Goal: Information Seeking & Learning: Find specific page/section

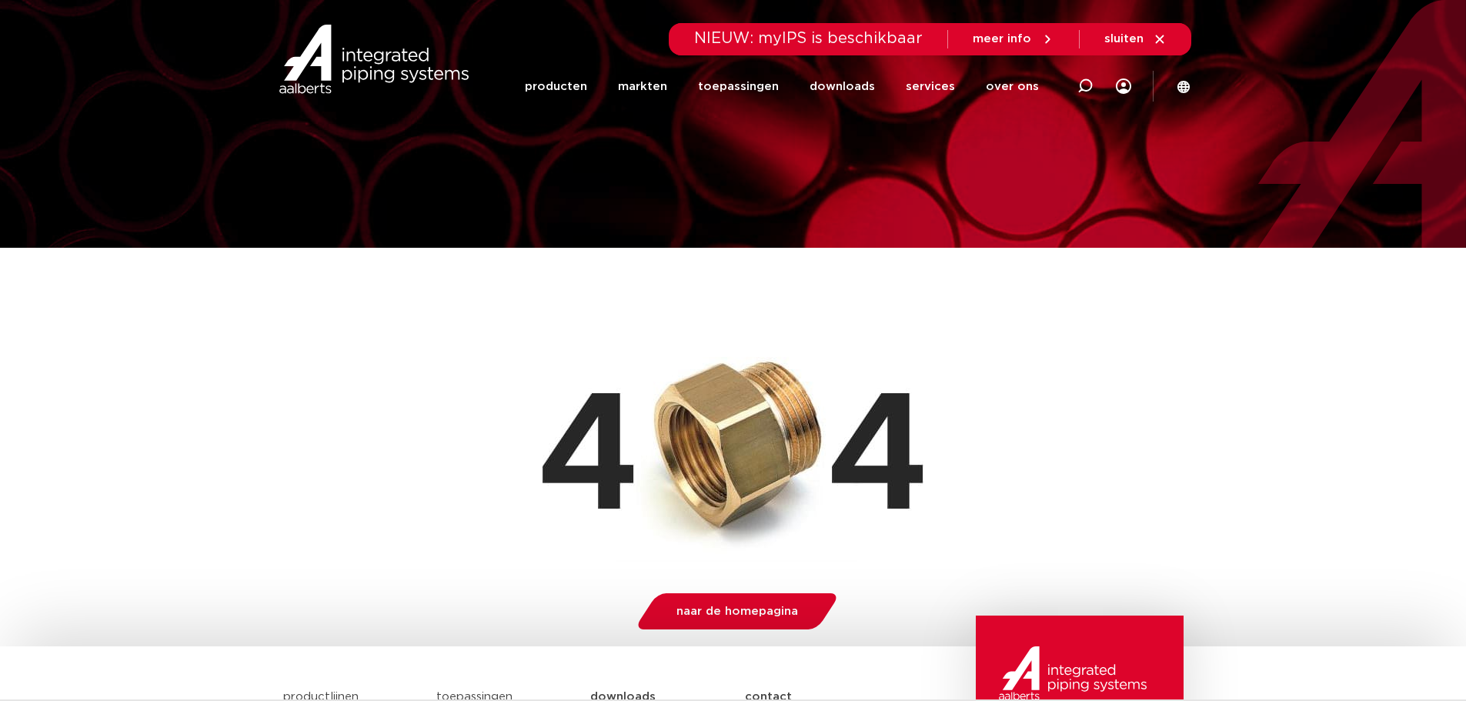
click at [1159, 38] on icon at bounding box center [1160, 39] width 14 height 14
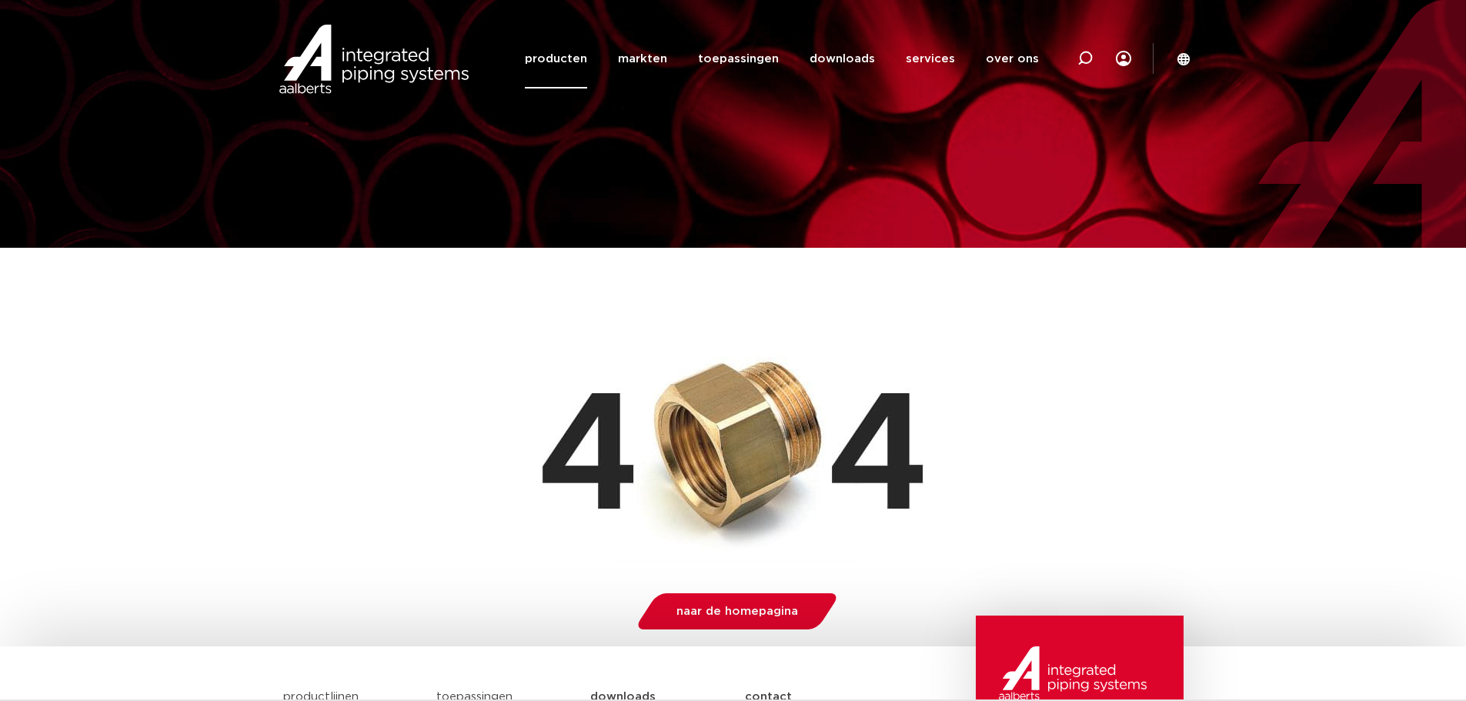
click at [564, 58] on link "producten" at bounding box center [556, 58] width 62 height 59
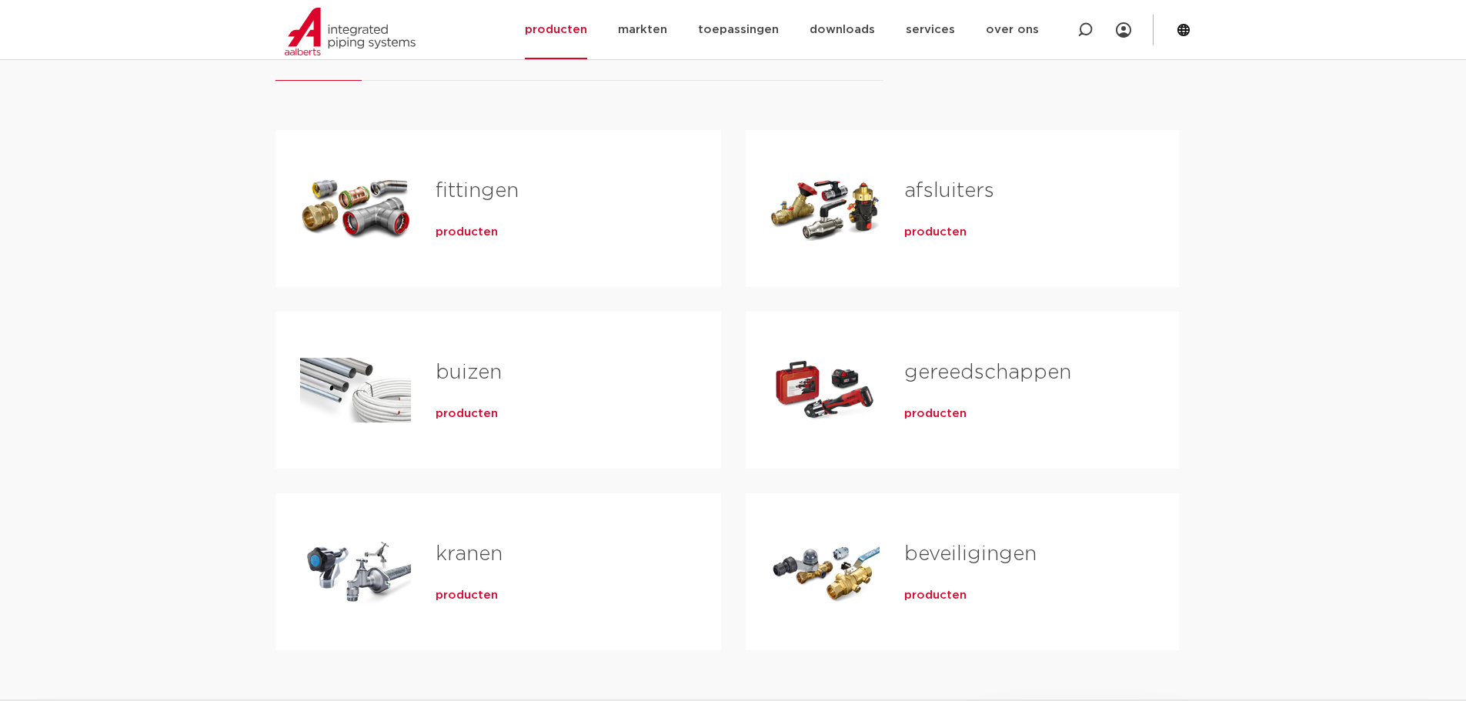
scroll to position [154, 0]
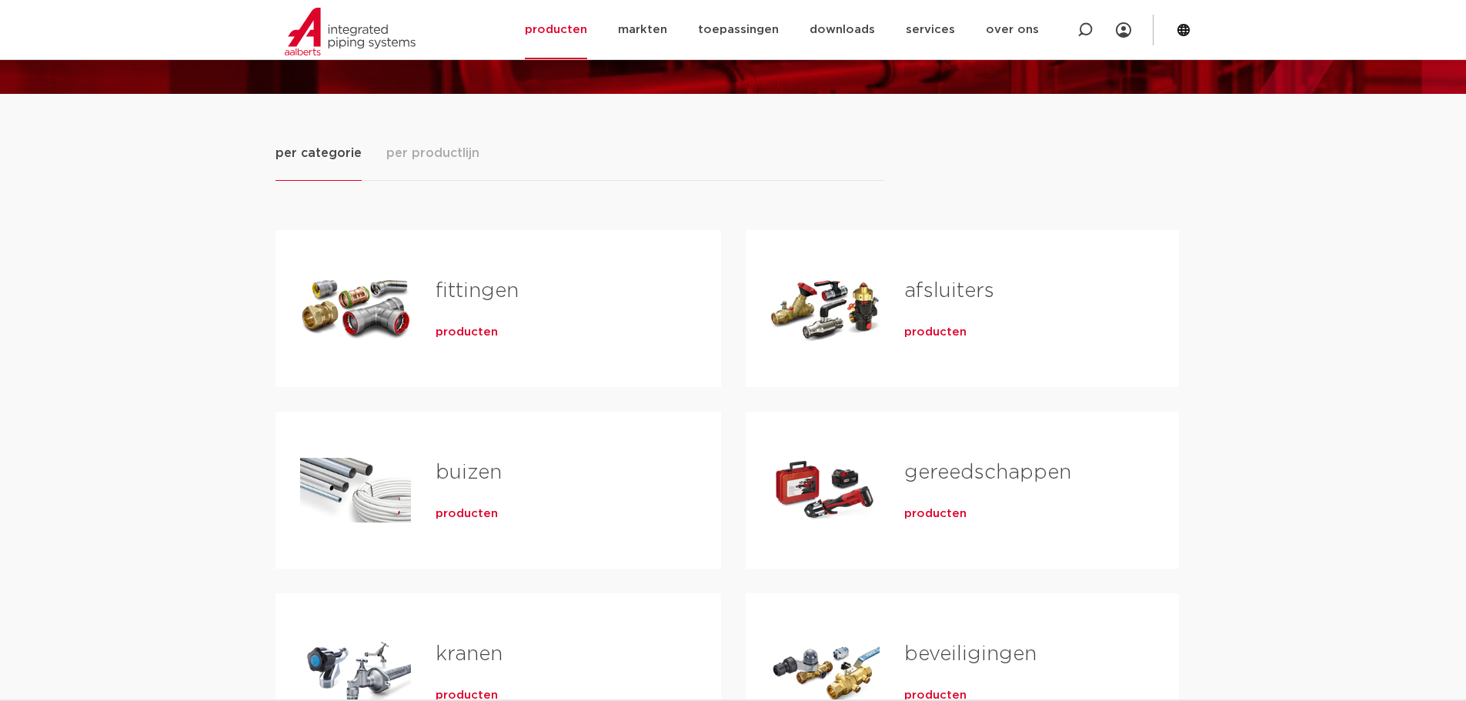
click at [460, 333] on span "producten" at bounding box center [466, 332] width 62 height 15
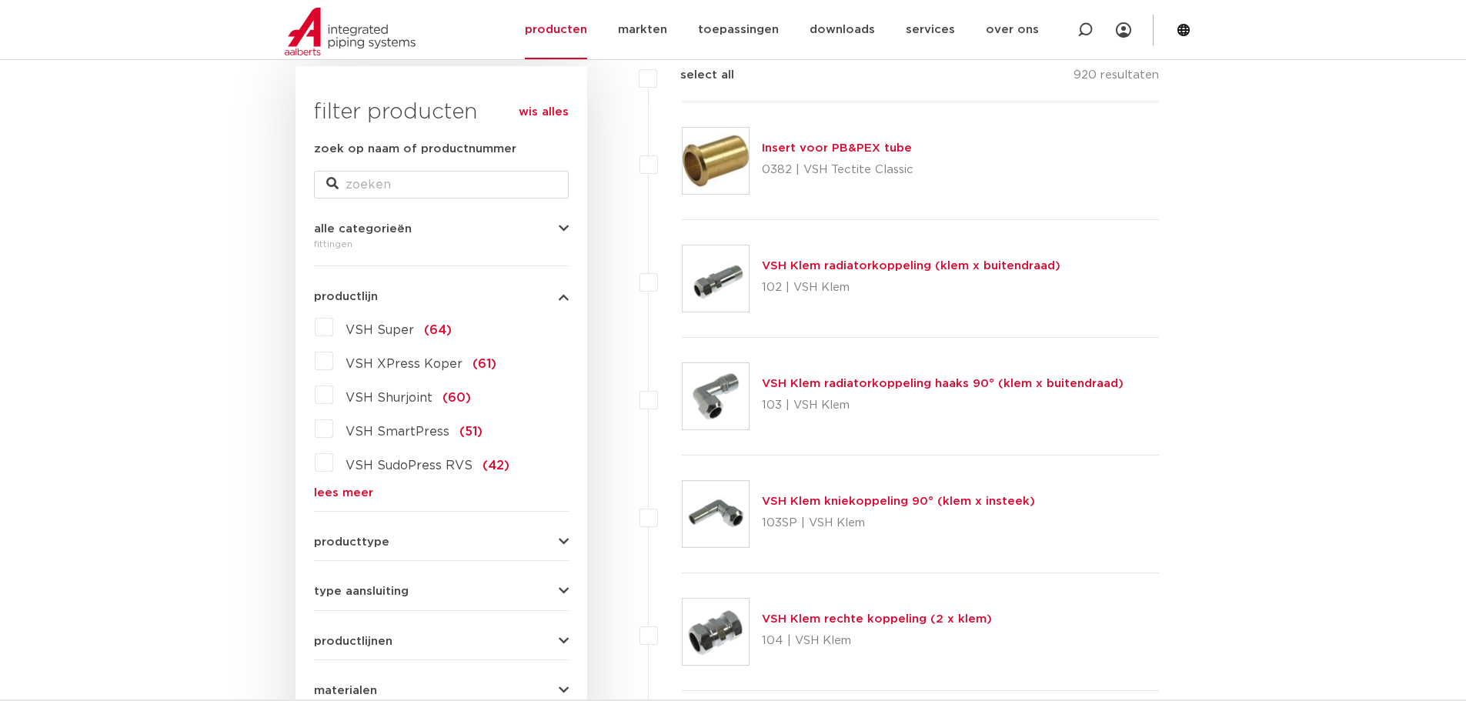
click at [333, 332] on label "VSH Super (64)" at bounding box center [392, 327] width 118 height 25
click at [0, 0] on input "VSH Super (64)" at bounding box center [0, 0] width 0 height 0
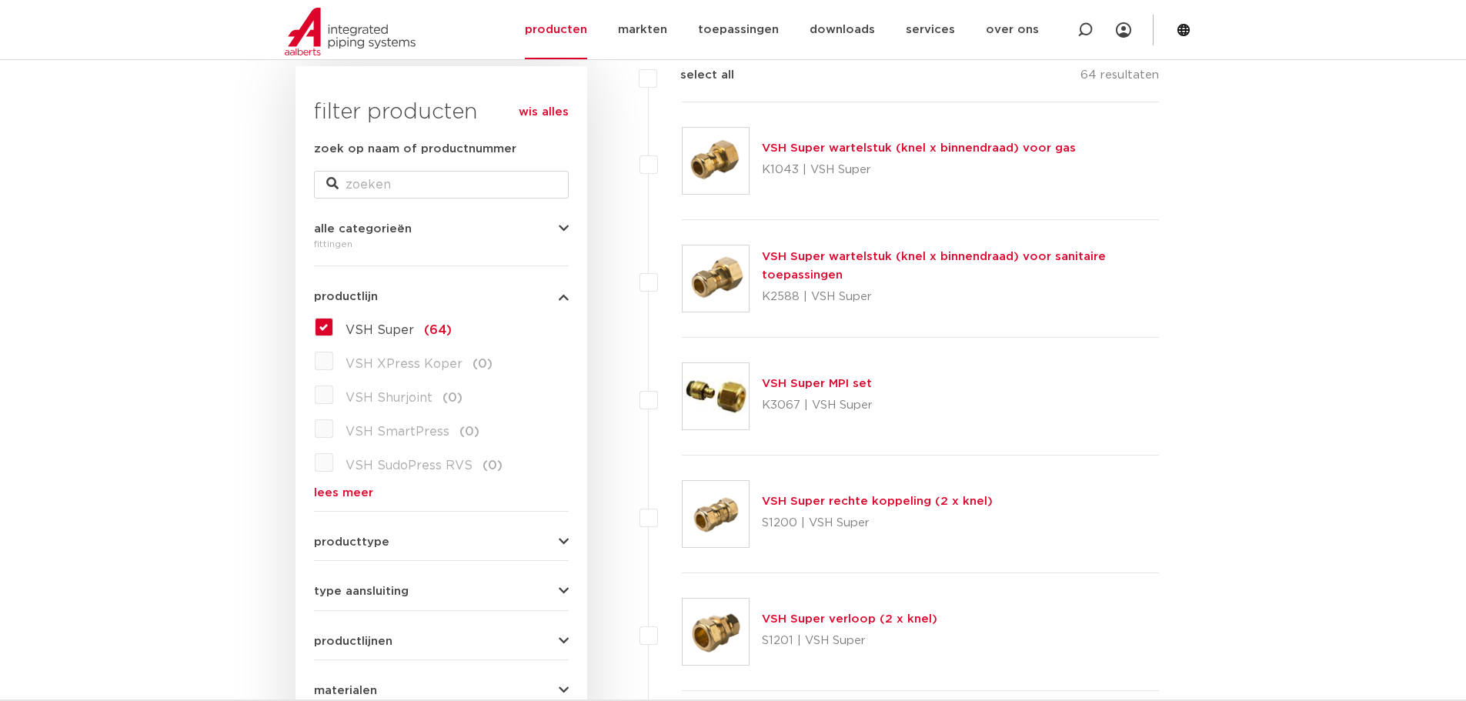
click at [333, 327] on label "VSH Super (64)" at bounding box center [392, 327] width 118 height 25
click at [0, 0] on input "VSH Super (64)" at bounding box center [0, 0] width 0 height 0
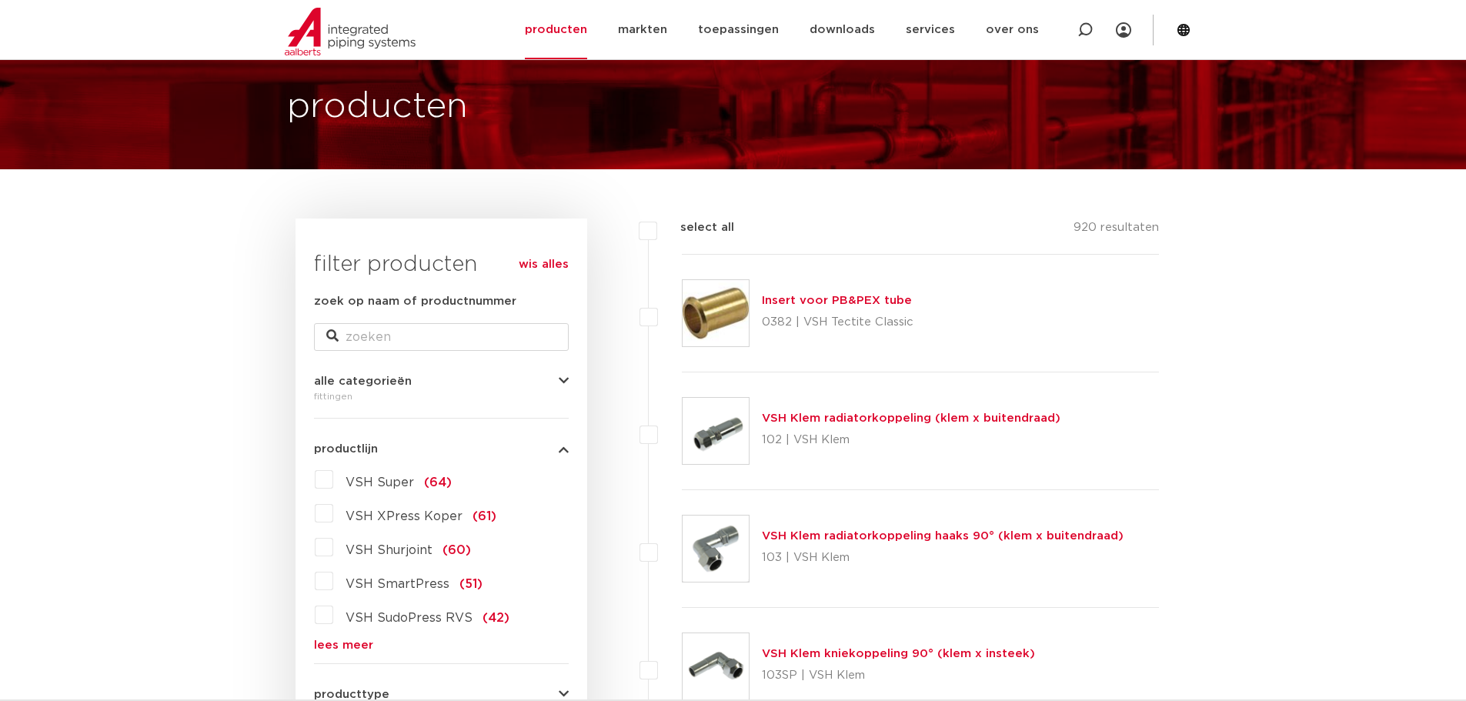
scroll to position [77, 0]
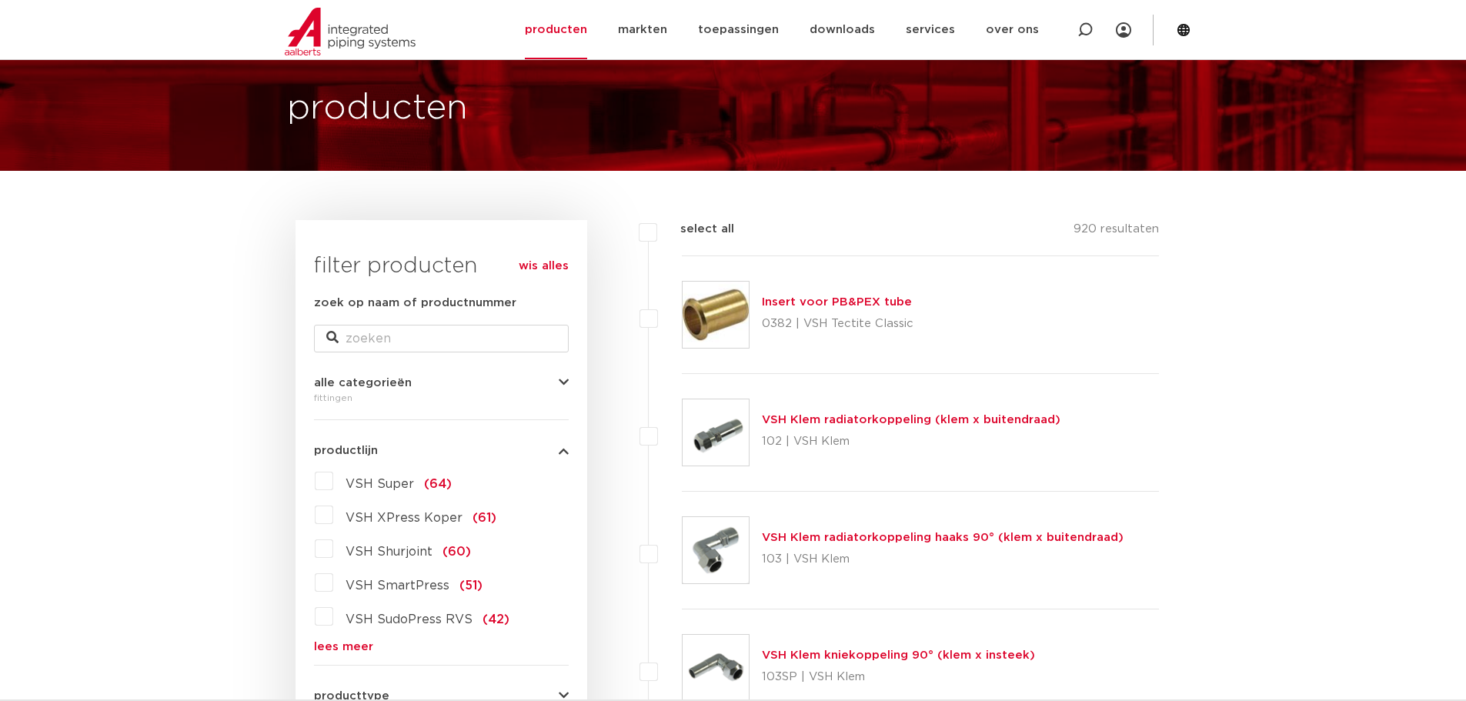
click at [333, 589] on label "VSH SmartPress (51)" at bounding box center [407, 582] width 149 height 25
click at [0, 0] on input "VSH SmartPress (51)" at bounding box center [0, 0] width 0 height 0
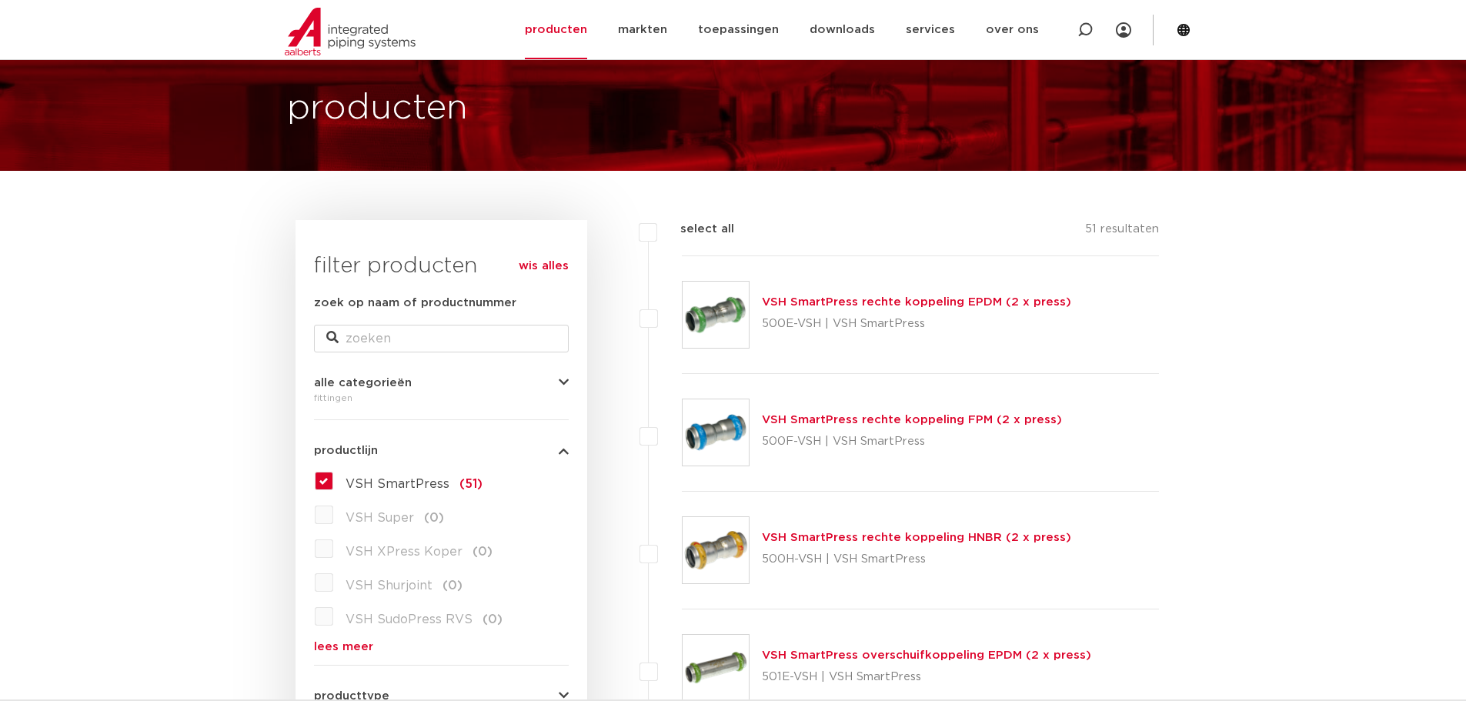
click at [333, 485] on label "VSH SmartPress (51)" at bounding box center [407, 481] width 149 height 25
click at [0, 0] on input "VSH SmartPress (51)" at bounding box center [0, 0] width 0 height 0
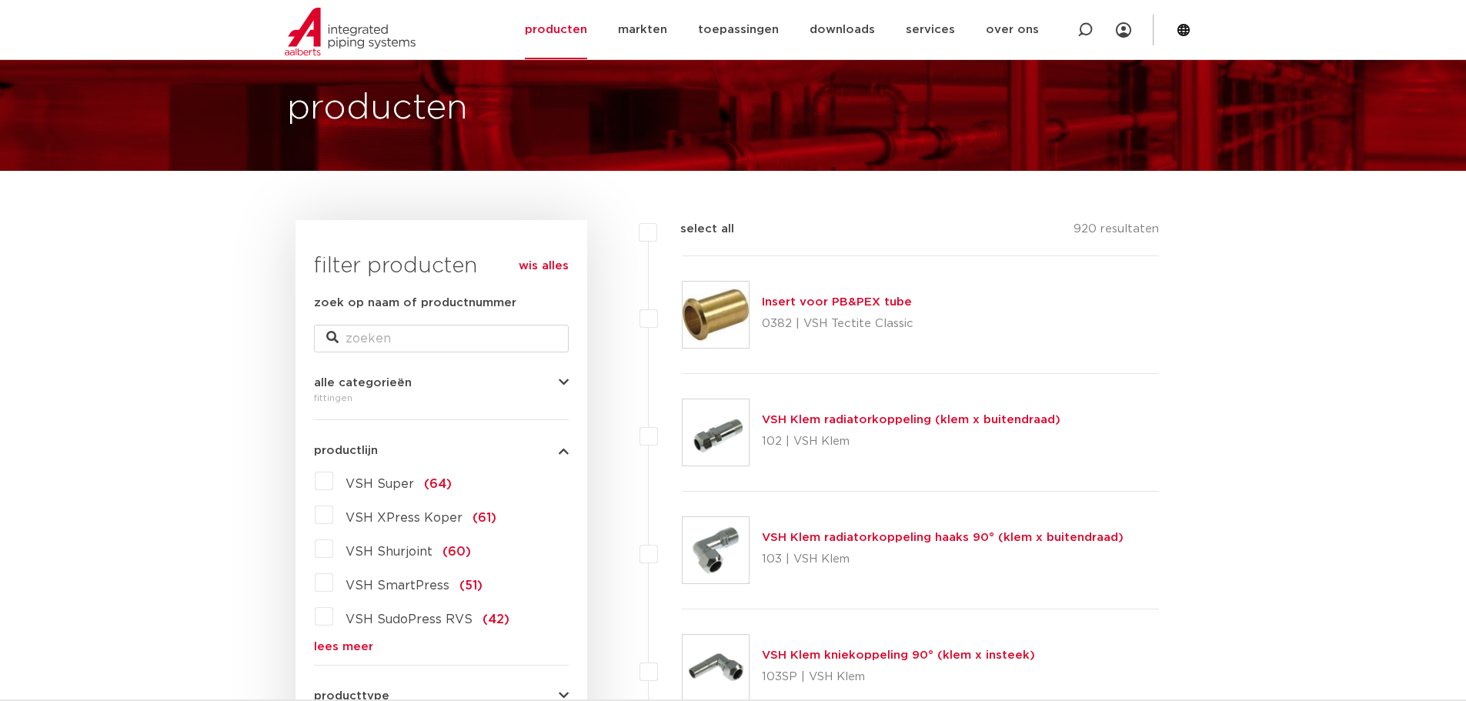
scroll to position [154, 0]
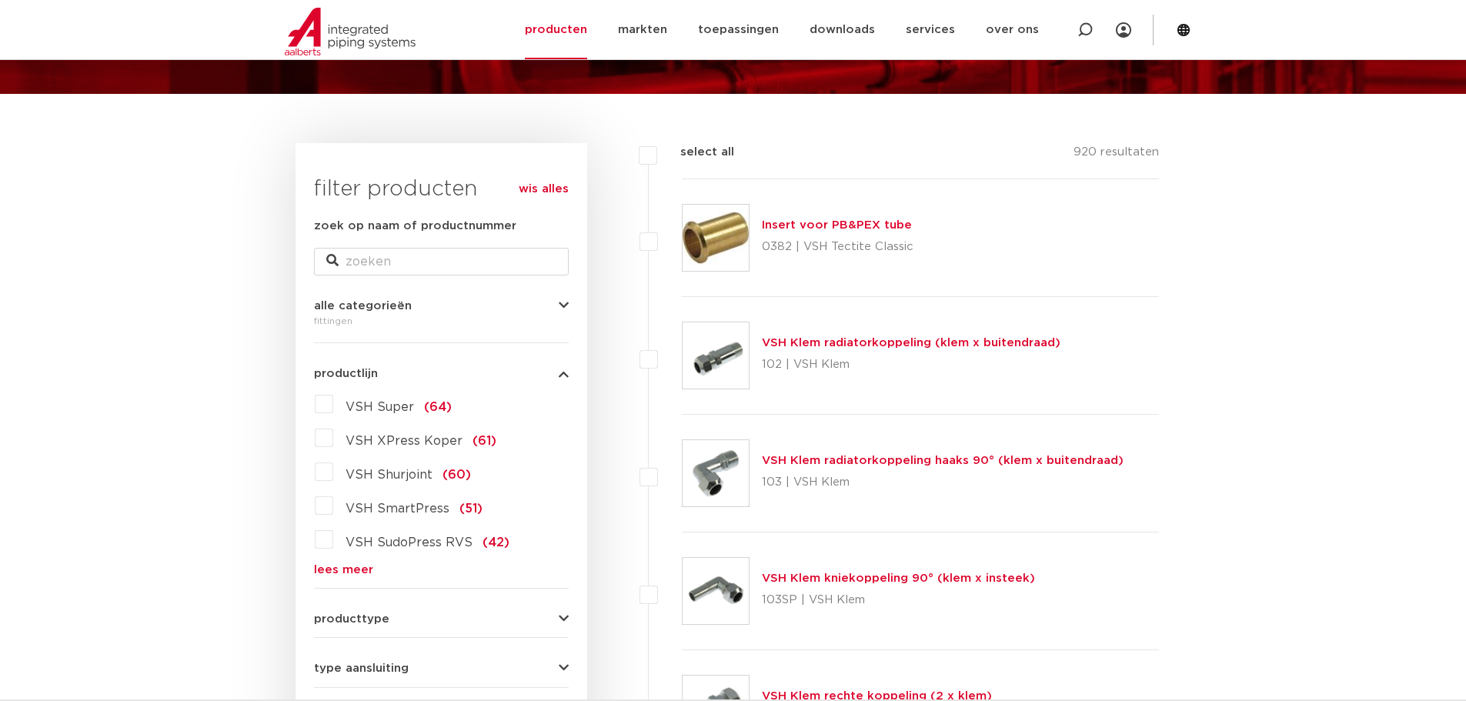
drag, startPoint x: 347, startPoint y: 572, endPoint x: 305, endPoint y: 575, distance: 42.4
click at [347, 572] on link "lees meer" at bounding box center [441, 570] width 255 height 12
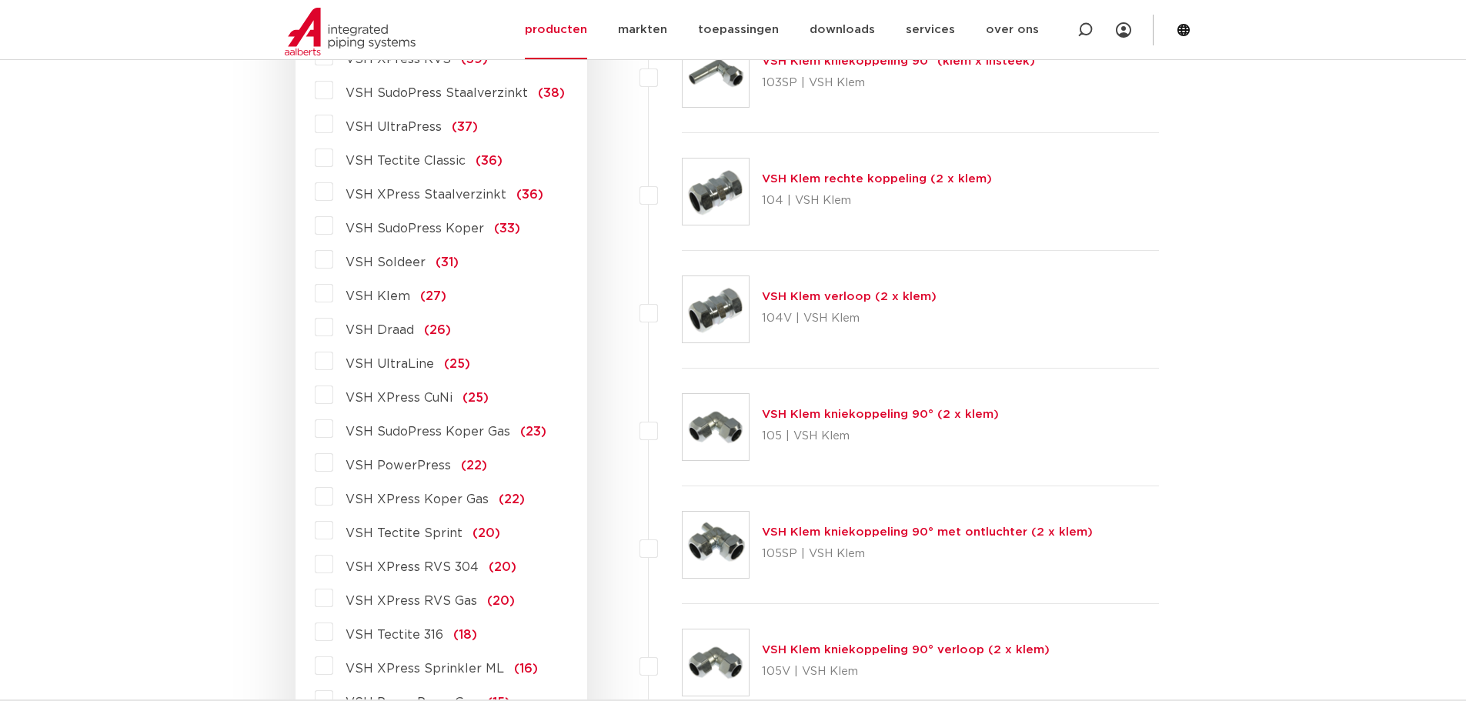
scroll to position [769, 0]
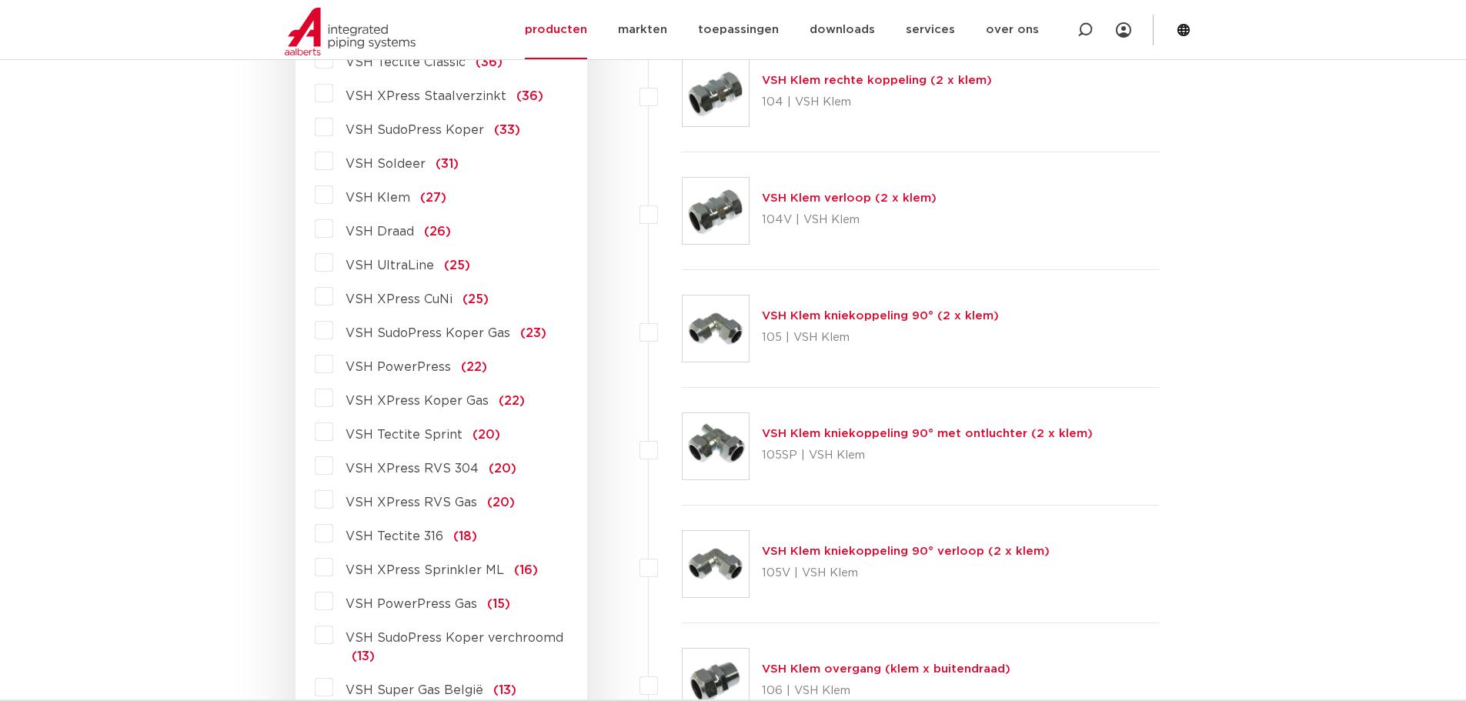
click at [333, 296] on label "VSH XPress CuNi (25)" at bounding box center [410, 296] width 155 height 25
click at [0, 0] on input "VSH XPress CuNi (25)" at bounding box center [0, 0] width 0 height 0
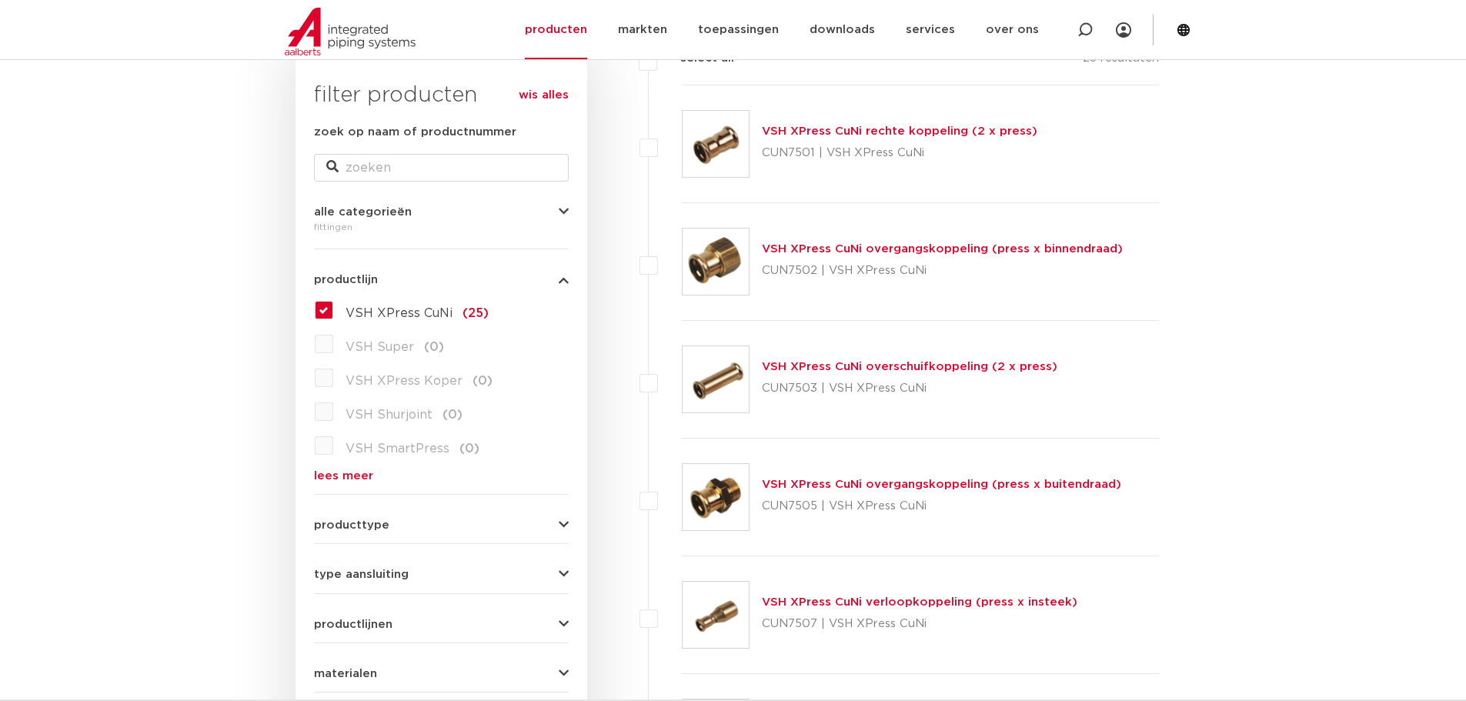
scroll to position [231, 0]
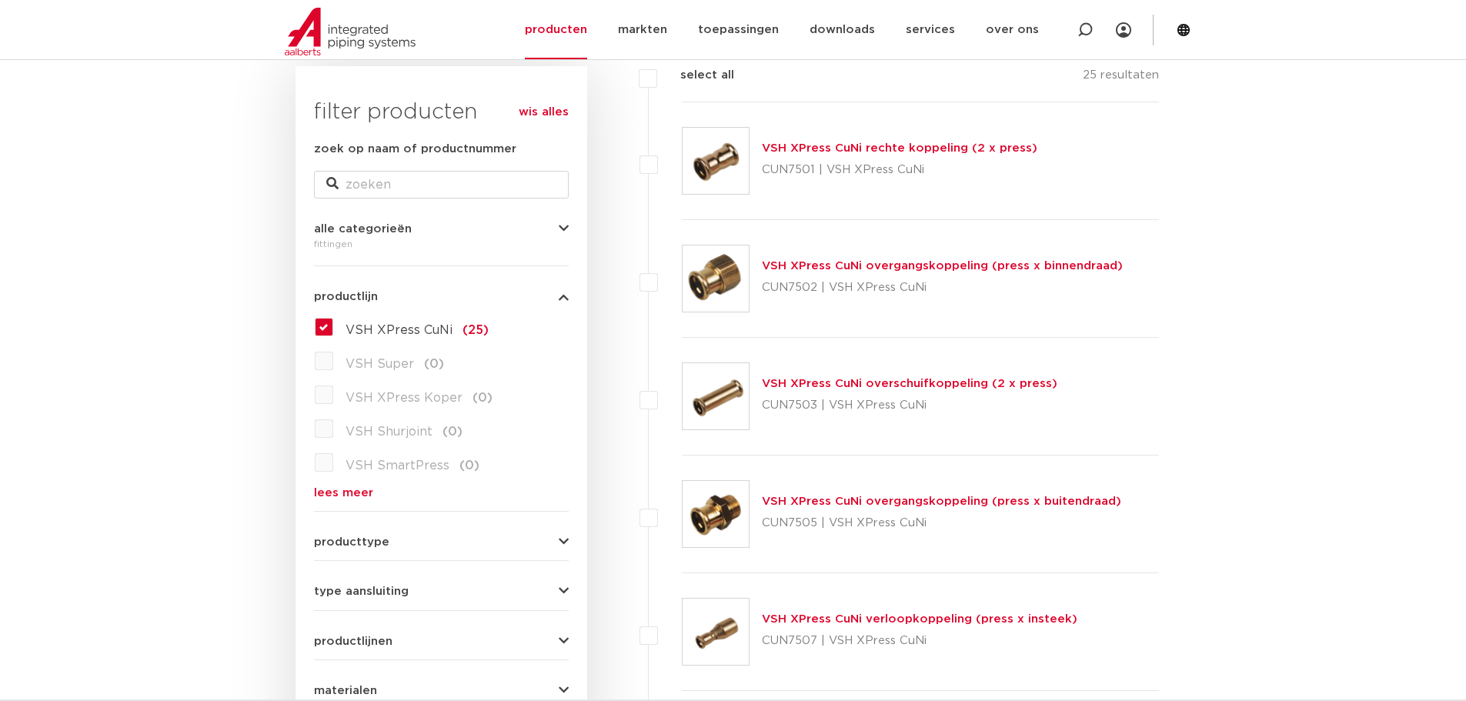
click at [333, 328] on label "VSH XPress CuNi (25)" at bounding box center [410, 327] width 155 height 25
click at [0, 0] on input "VSH XPress CuNi (25)" at bounding box center [0, 0] width 0 height 0
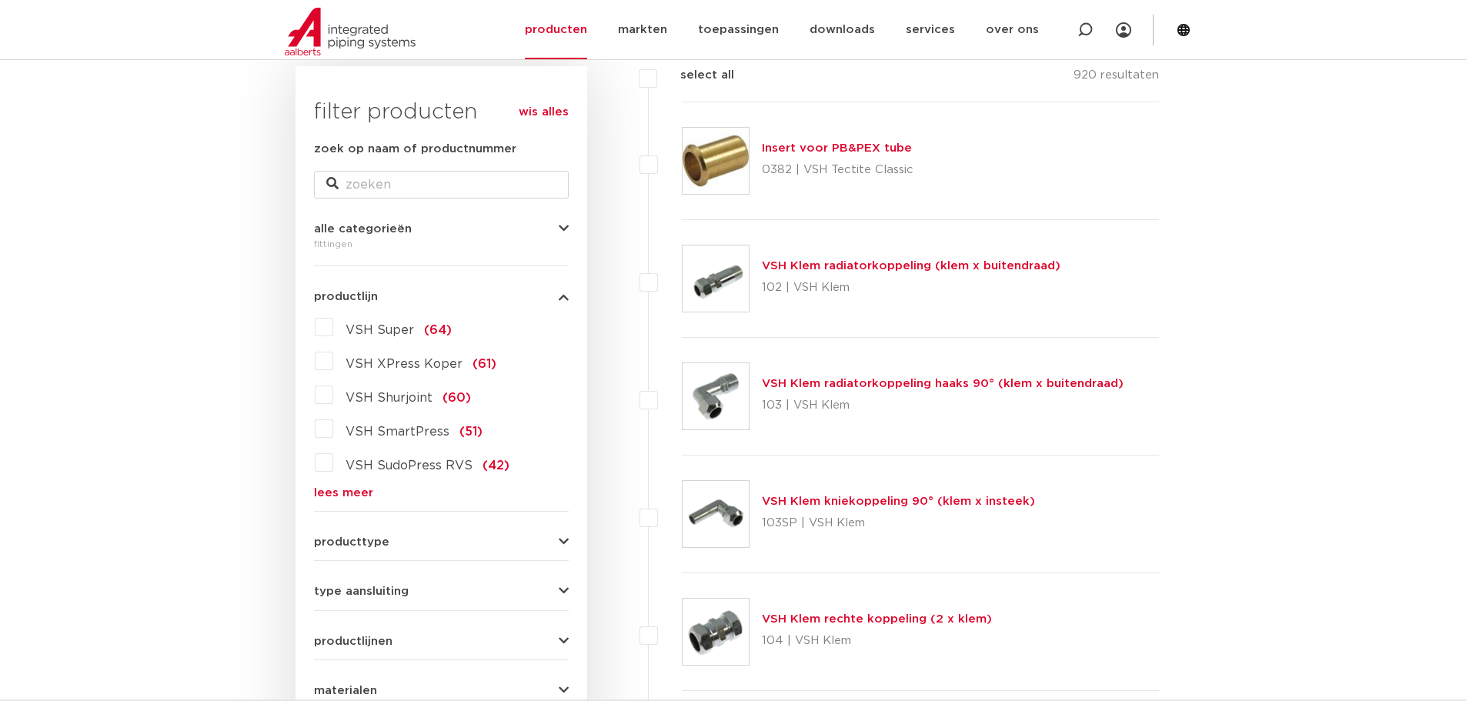
drag, startPoint x: 342, startPoint y: 490, endPoint x: 303, endPoint y: 489, distance: 39.3
click at [342, 490] on link "lees meer" at bounding box center [441, 493] width 255 height 12
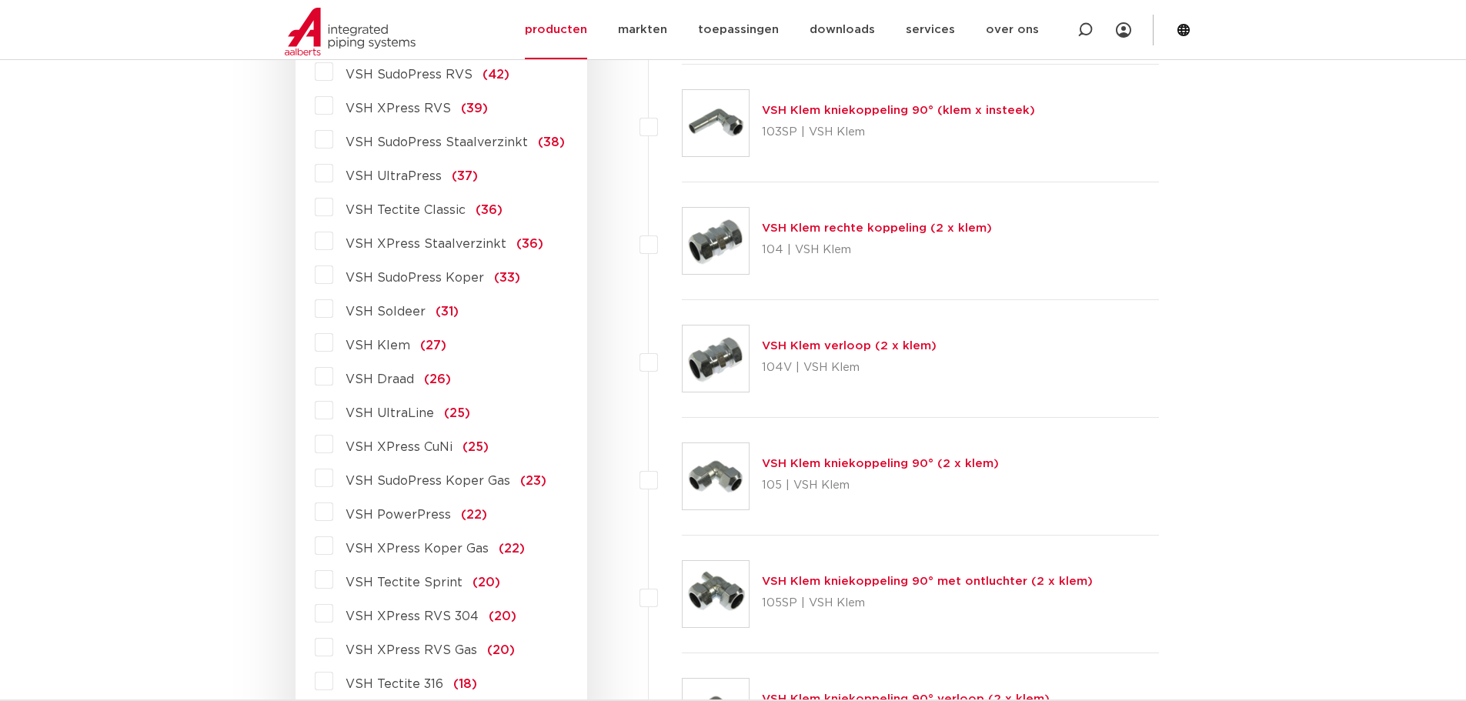
scroll to position [616, 0]
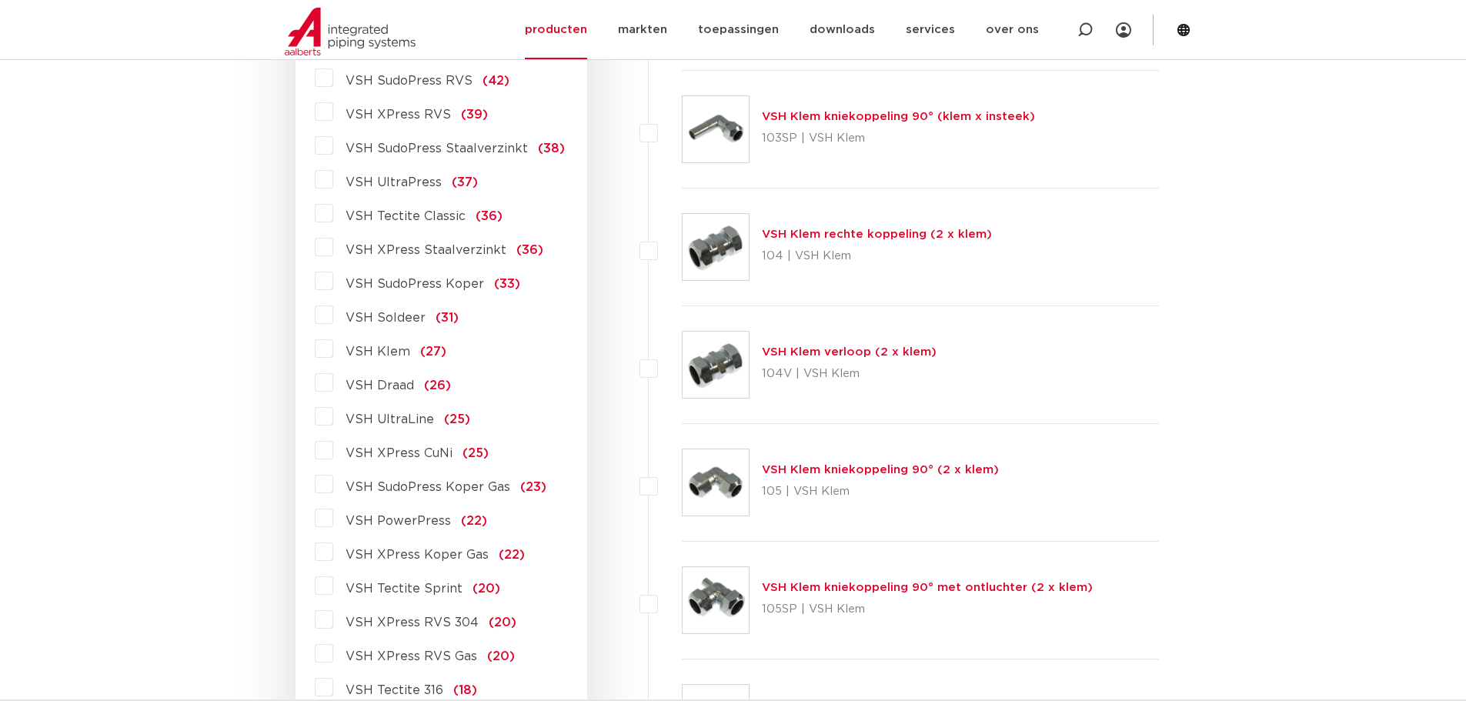
click at [333, 242] on label "VSH XPress Staalverzinkt (36)" at bounding box center [438, 247] width 210 height 25
click at [0, 0] on input "VSH XPress Staalverzinkt (36)" at bounding box center [0, 0] width 0 height 0
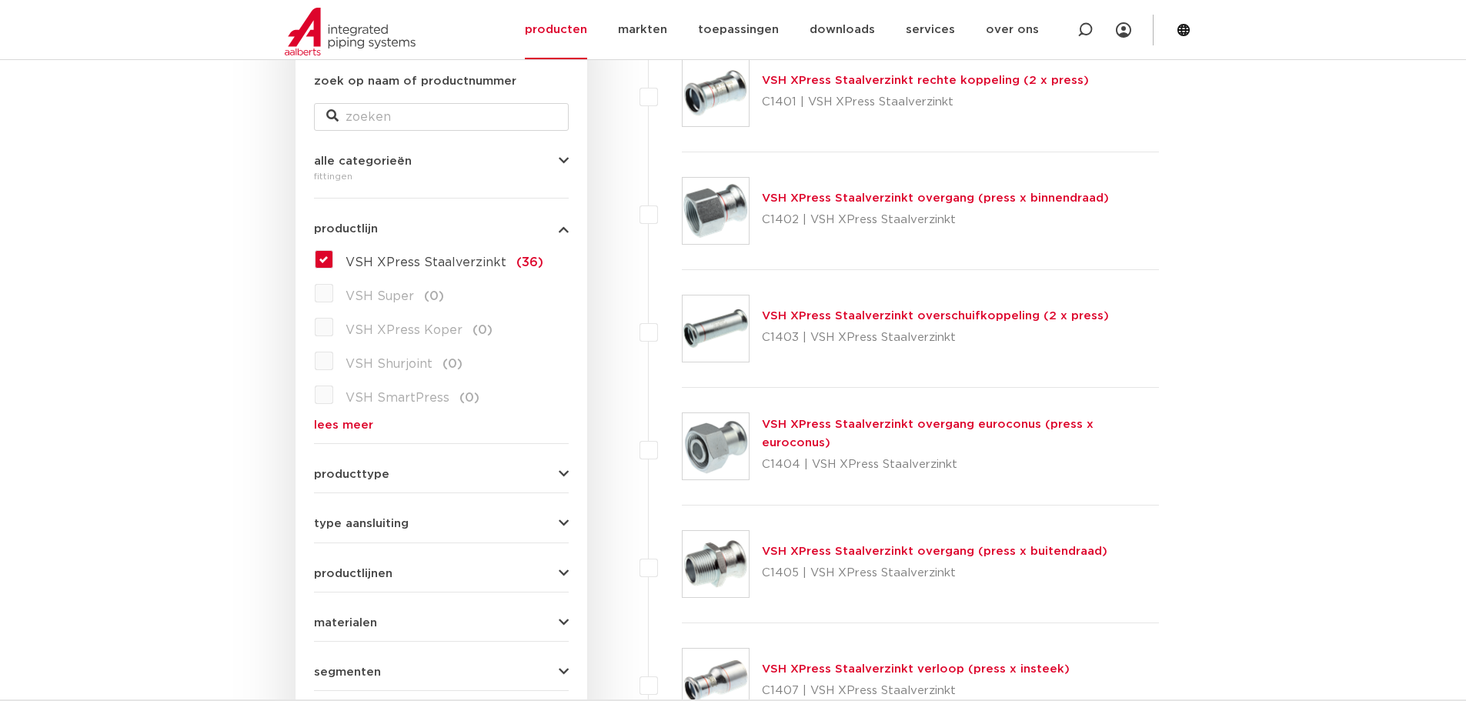
scroll to position [308, 0]
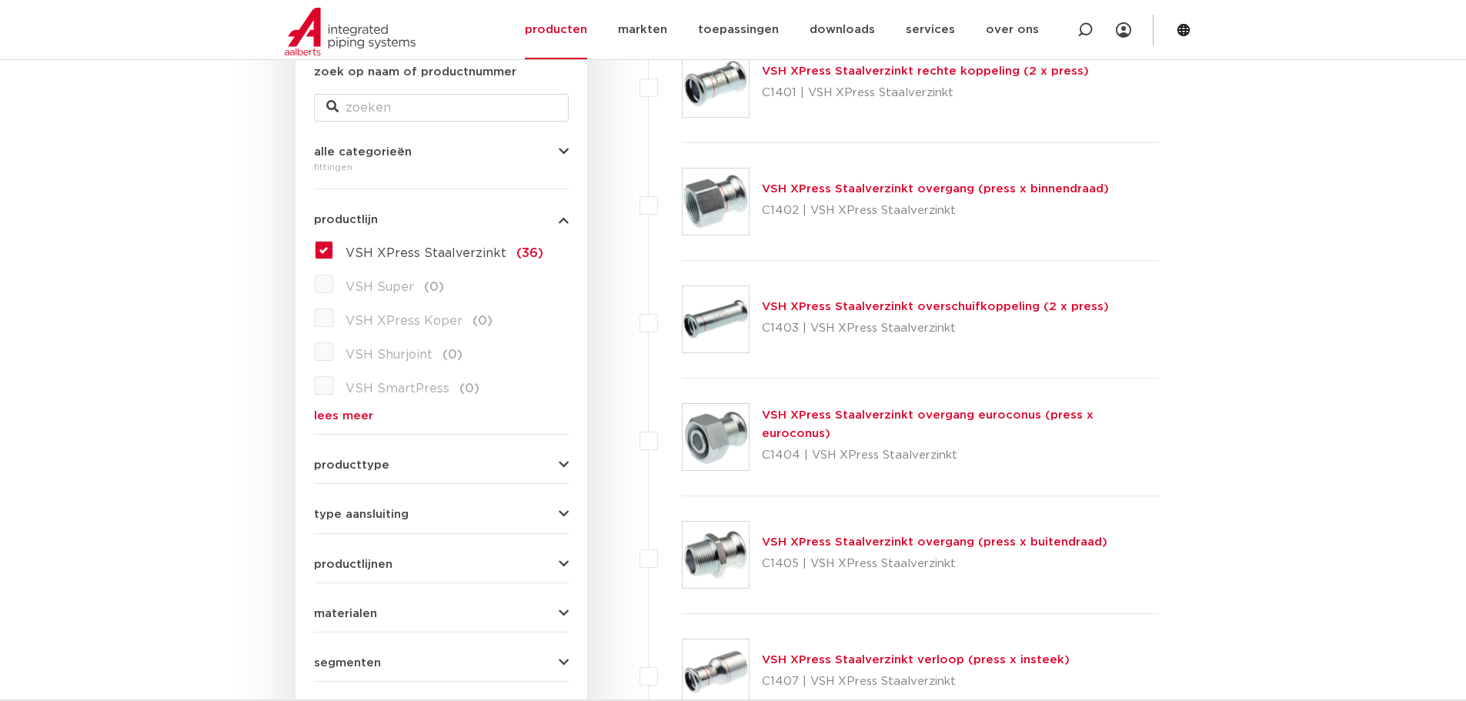
click at [836, 189] on link "VSH XPress Staalverzinkt overgang (press x binnendraad)" at bounding box center [935, 189] width 347 height 12
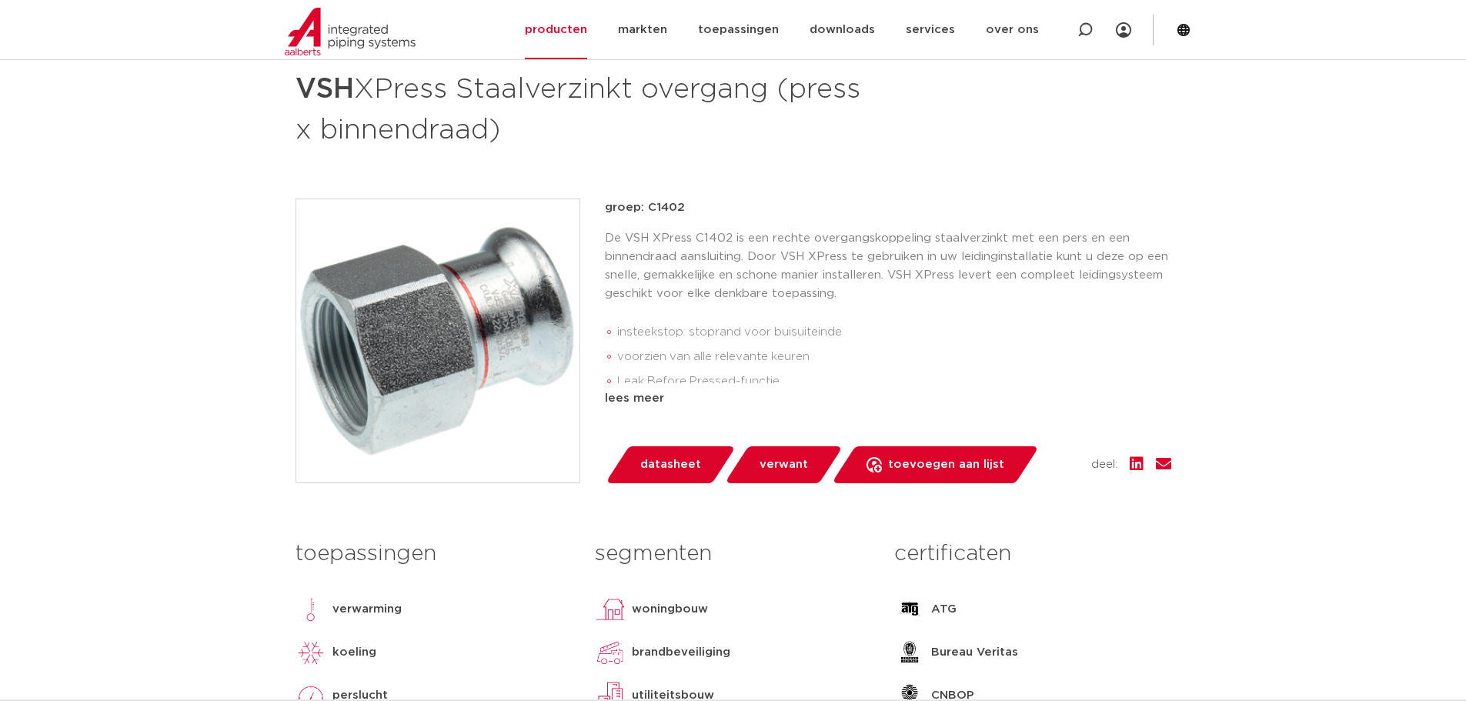
scroll to position [77, 0]
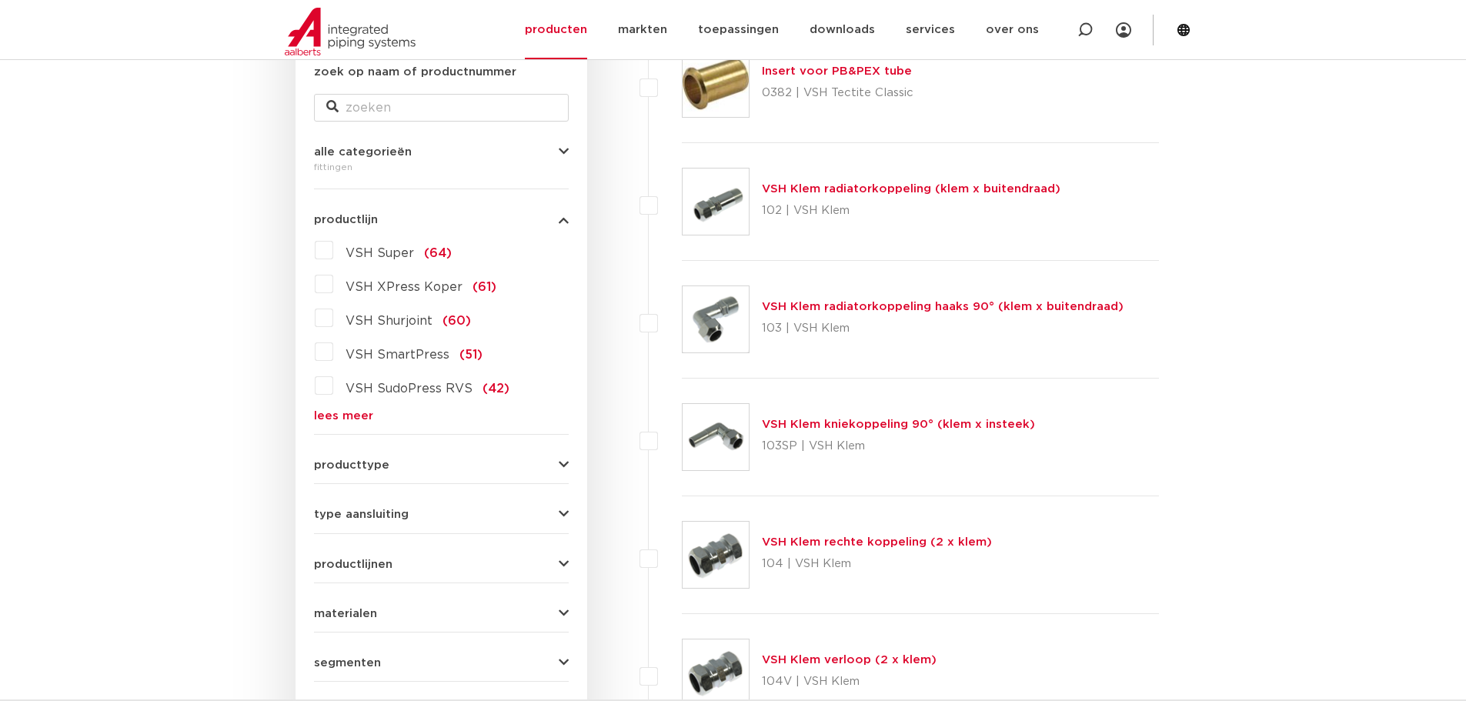
click at [322, 419] on link "lees meer" at bounding box center [441, 416] width 255 height 12
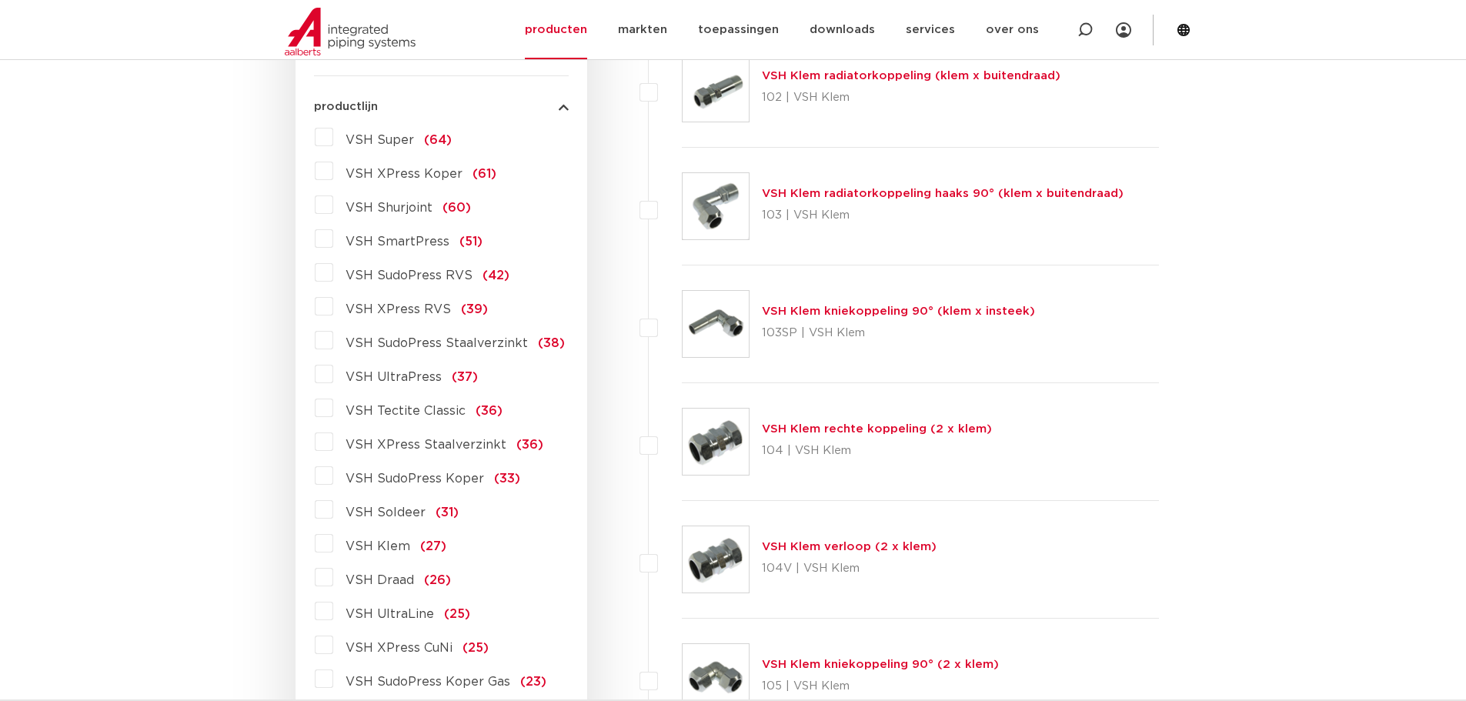
scroll to position [462, 0]
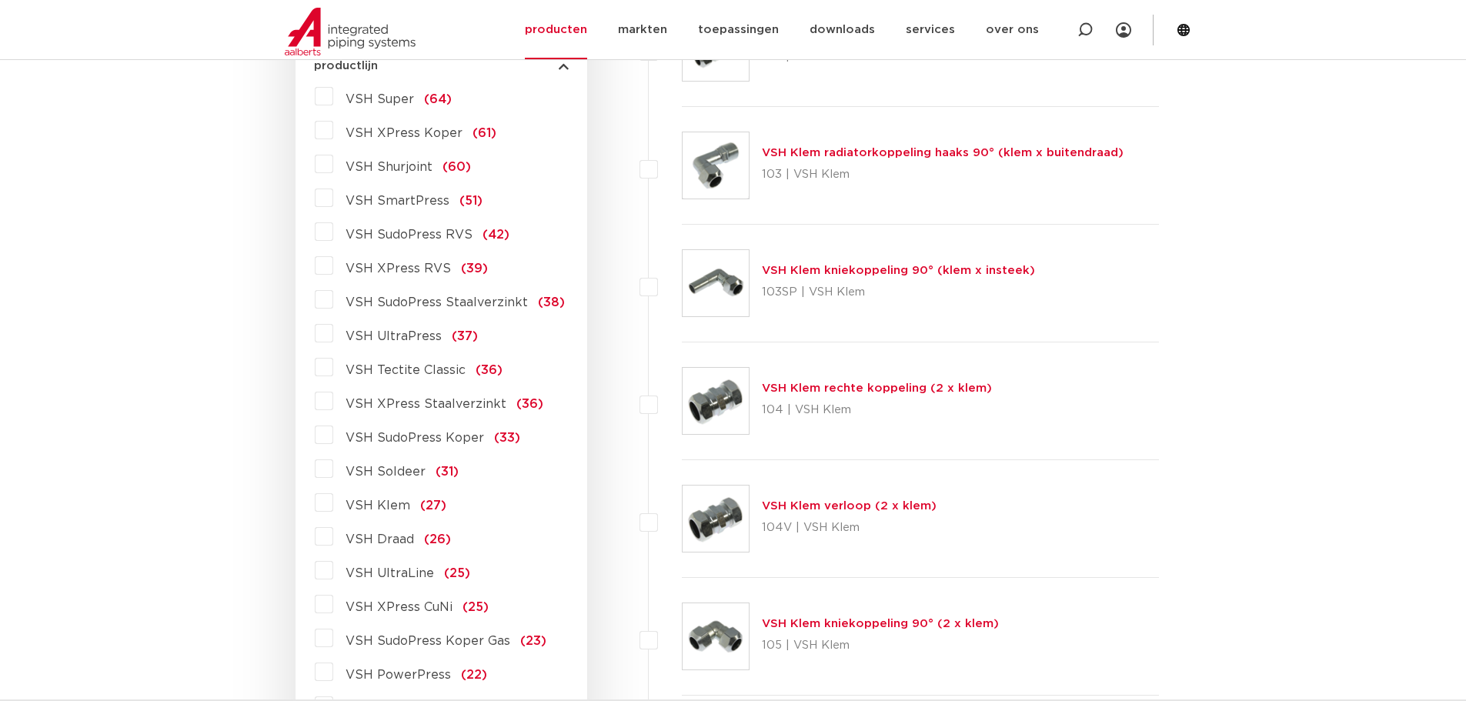
click at [333, 401] on label "VSH XPress Staalverzinkt (36)" at bounding box center [438, 401] width 210 height 25
click at [0, 0] on input "VSH XPress Staalverzinkt (36)" at bounding box center [0, 0] width 0 height 0
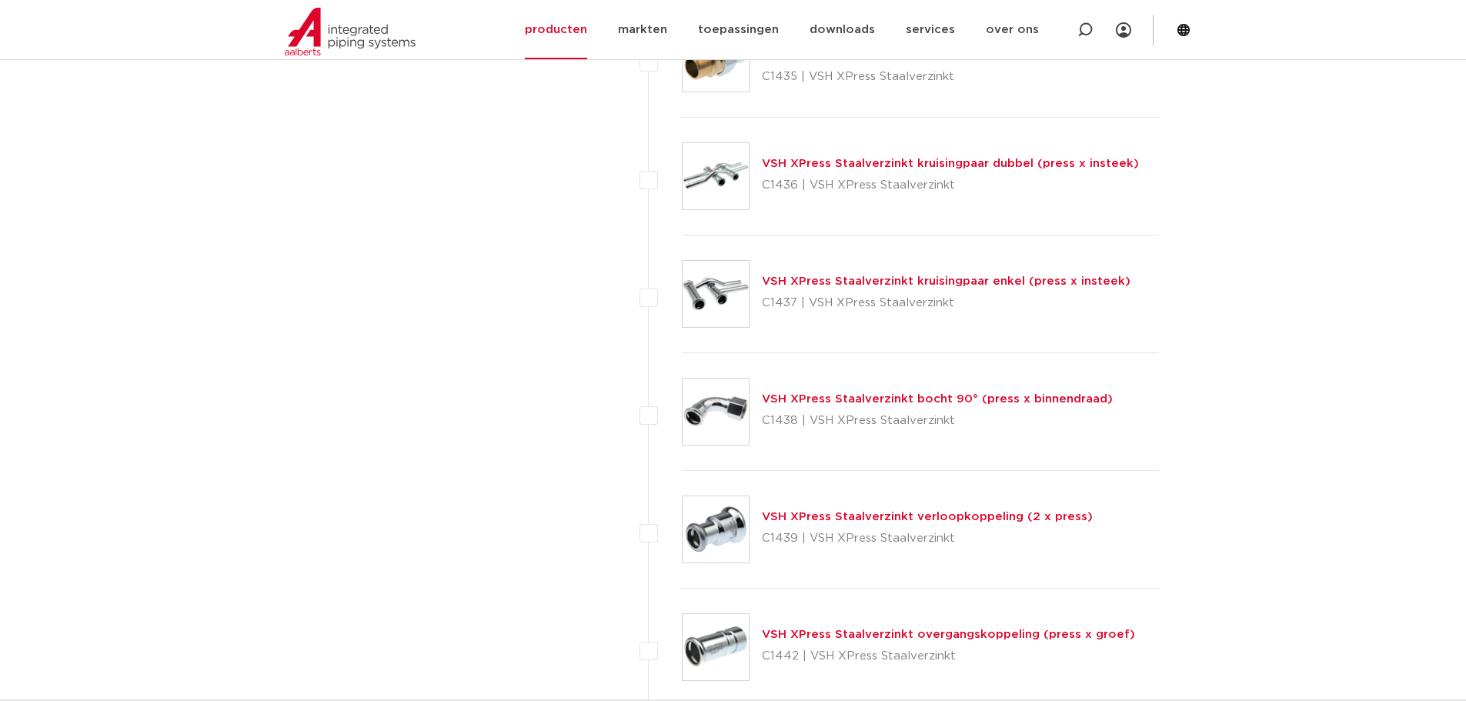
scroll to position [3308, 0]
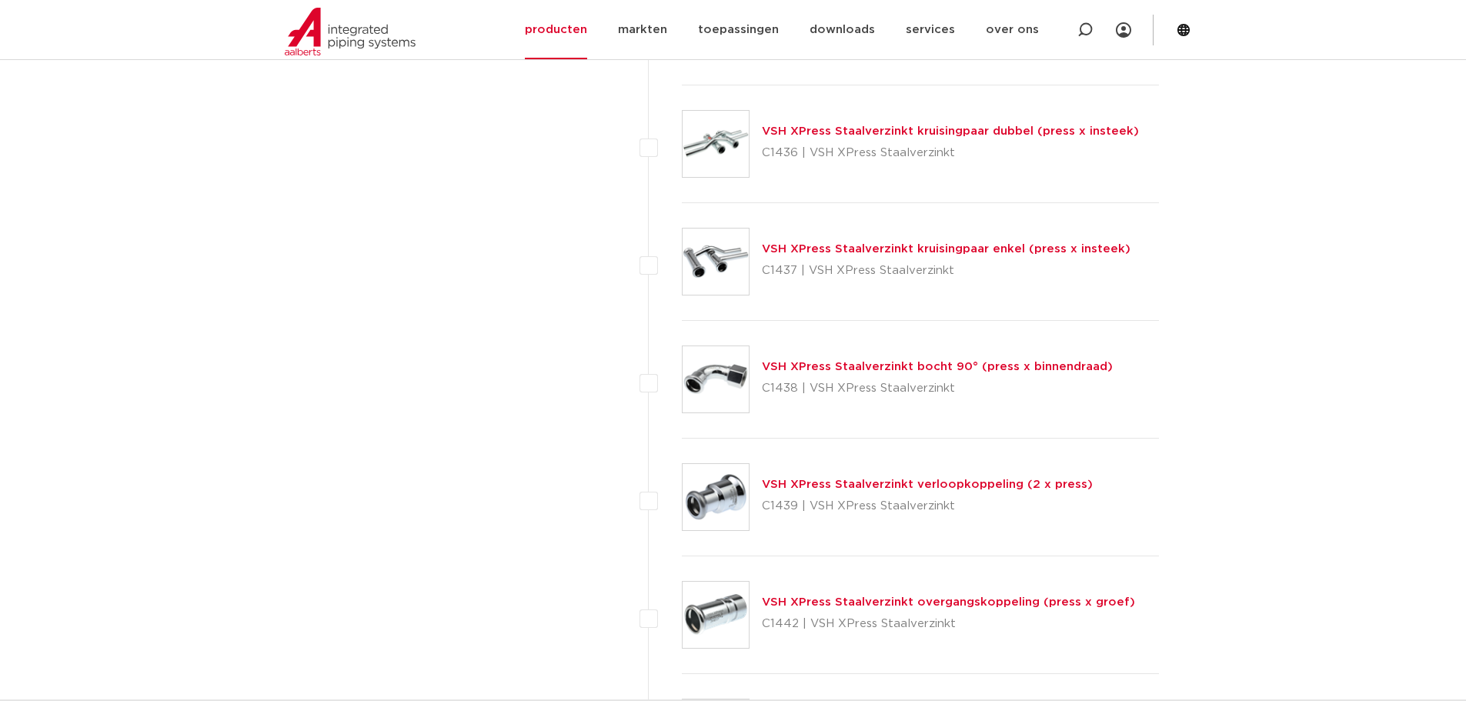
click at [880, 369] on link "VSH XPress Staalverzinkt bocht 90° (press x binnendraad)" at bounding box center [937, 367] width 351 height 12
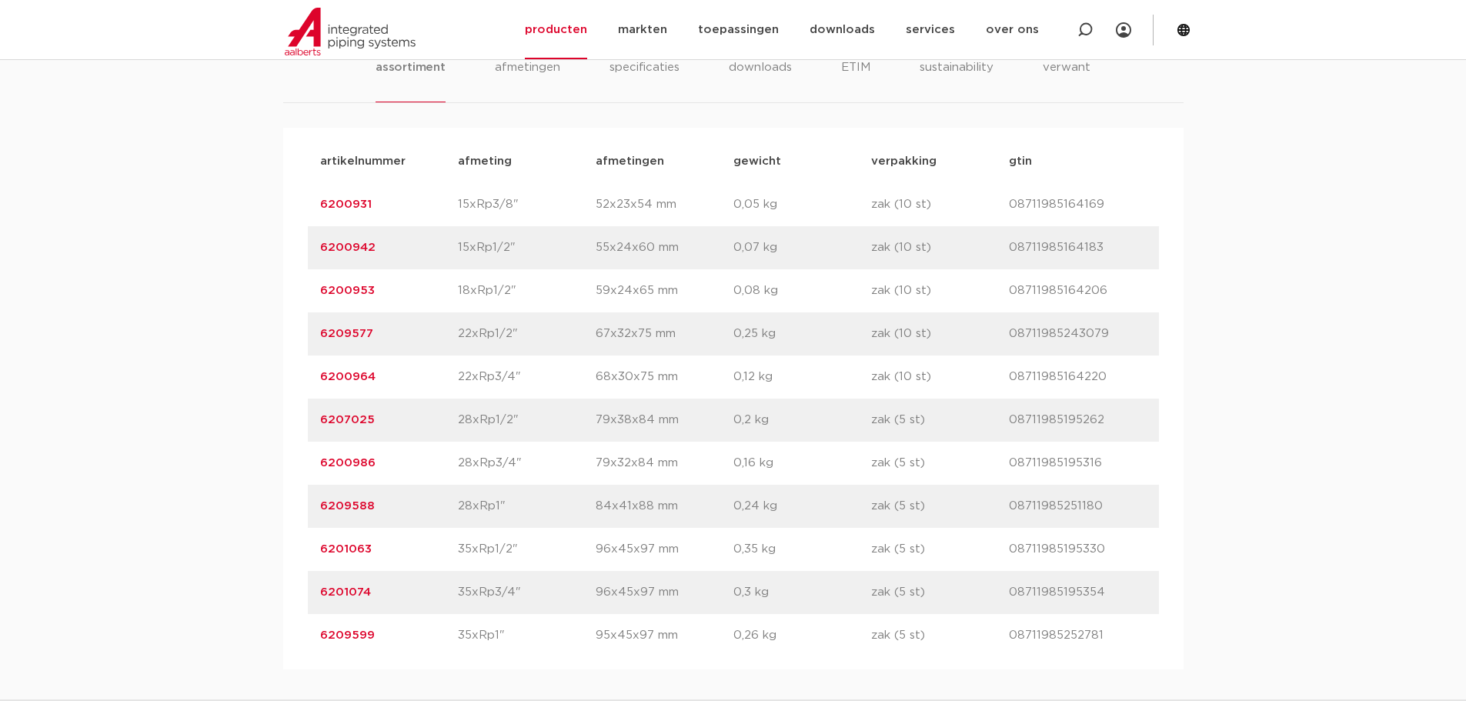
scroll to position [1231, 0]
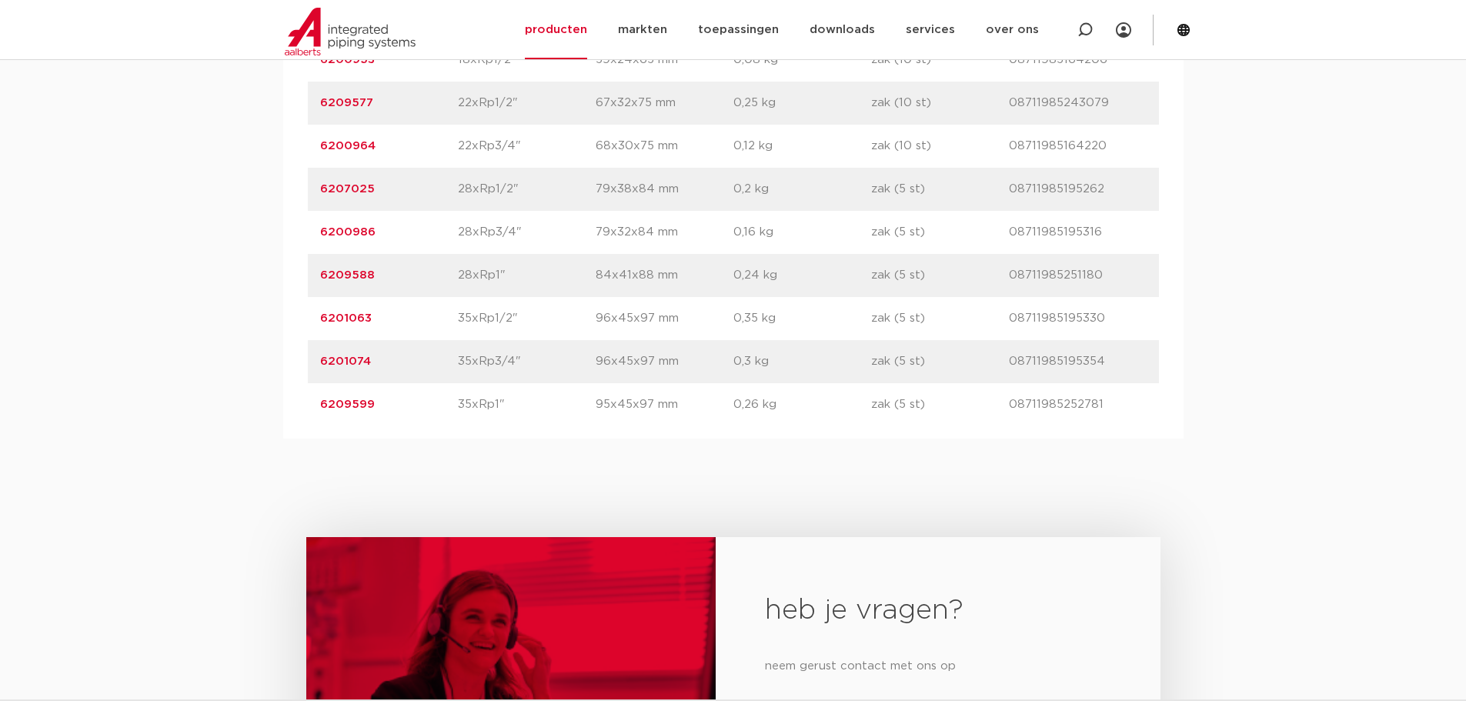
drag, startPoint x: 514, startPoint y: 407, endPoint x: 445, endPoint y: 428, distance: 72.3
click at [444, 424] on div "artikelnummer 6209599 afmeting 35xRp1" [GEOGRAPHIC_DATA] 95x45x97 mm gewicht 0,…" at bounding box center [733, 404] width 851 height 43
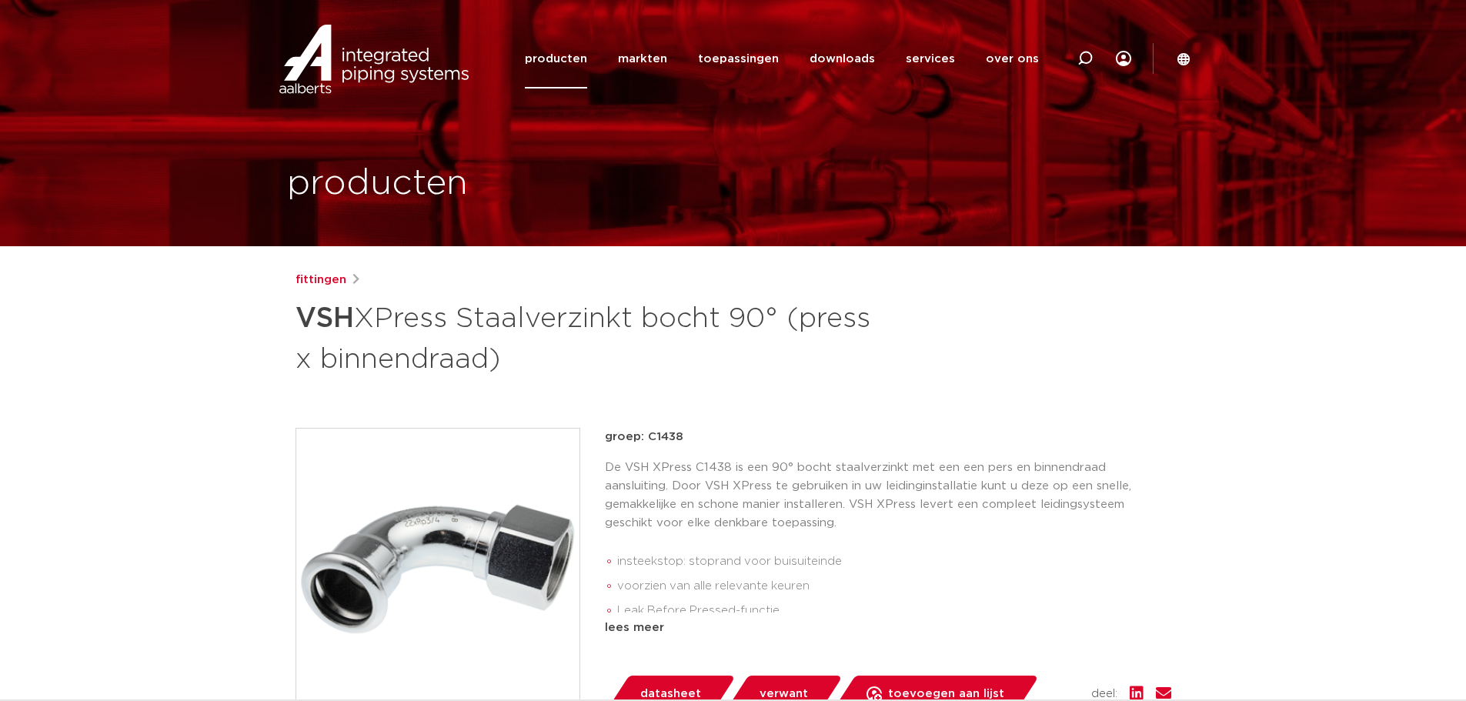
scroll to position [0, 0]
